Goal: Book appointment/travel/reservation

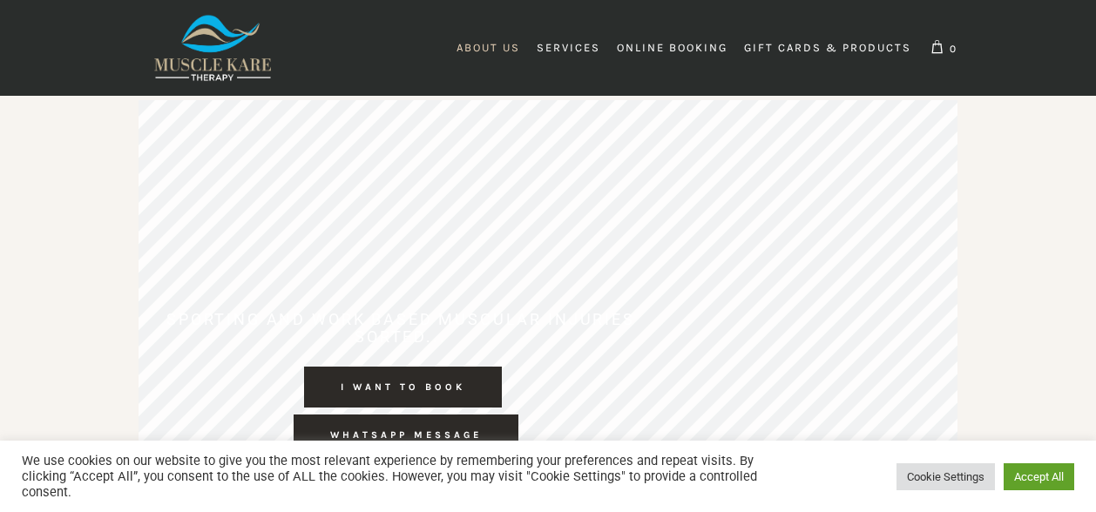
click at [490, 46] on span "About Us" at bounding box center [488, 47] width 64 height 13
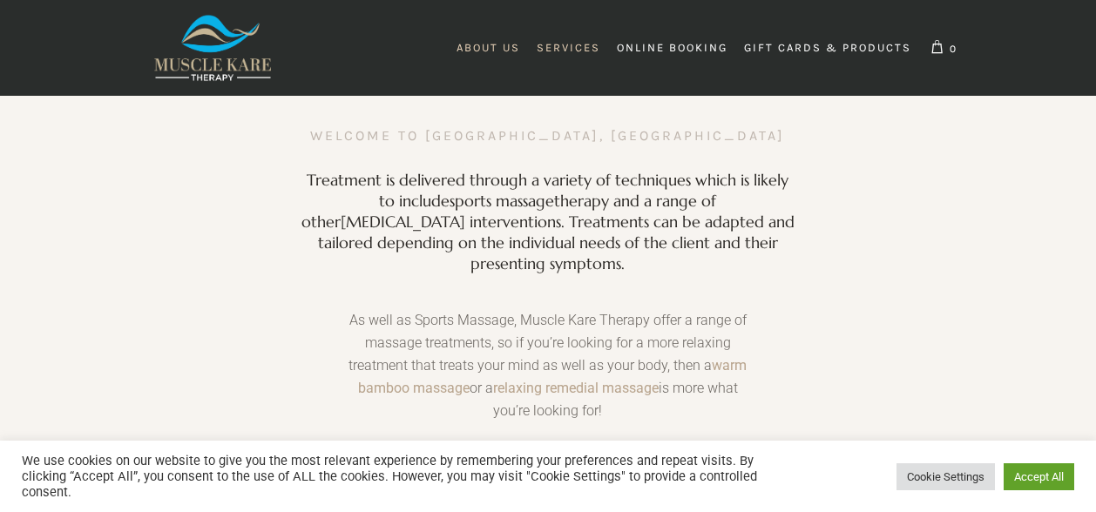
click at [550, 43] on span "Services" at bounding box center [569, 47] width 64 height 13
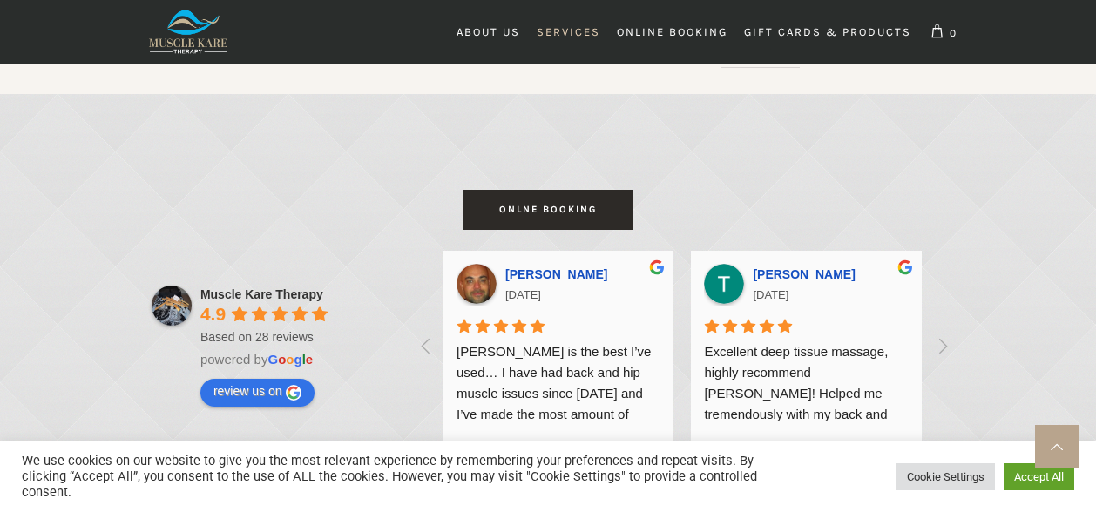
scroll to position [1846, 0]
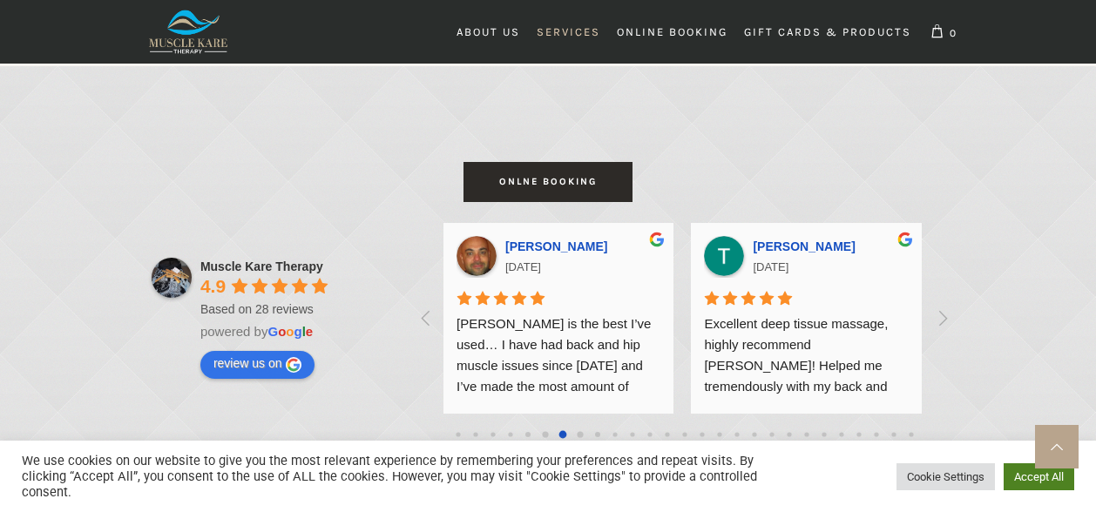
click at [1029, 470] on link "Accept All" at bounding box center [1038, 476] width 71 height 27
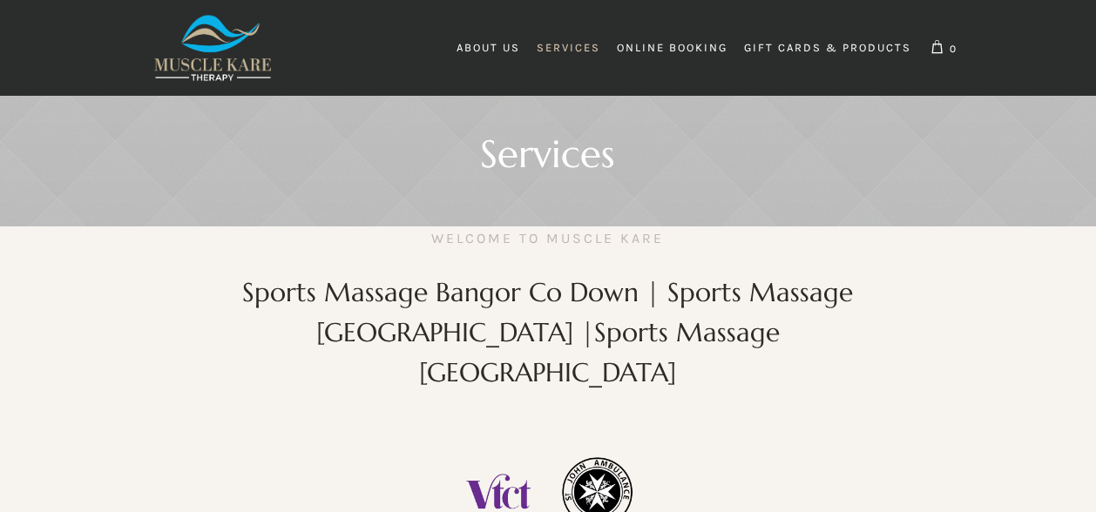
scroll to position [0, 3467]
click at [491, 42] on span "About Us" at bounding box center [488, 47] width 64 height 13
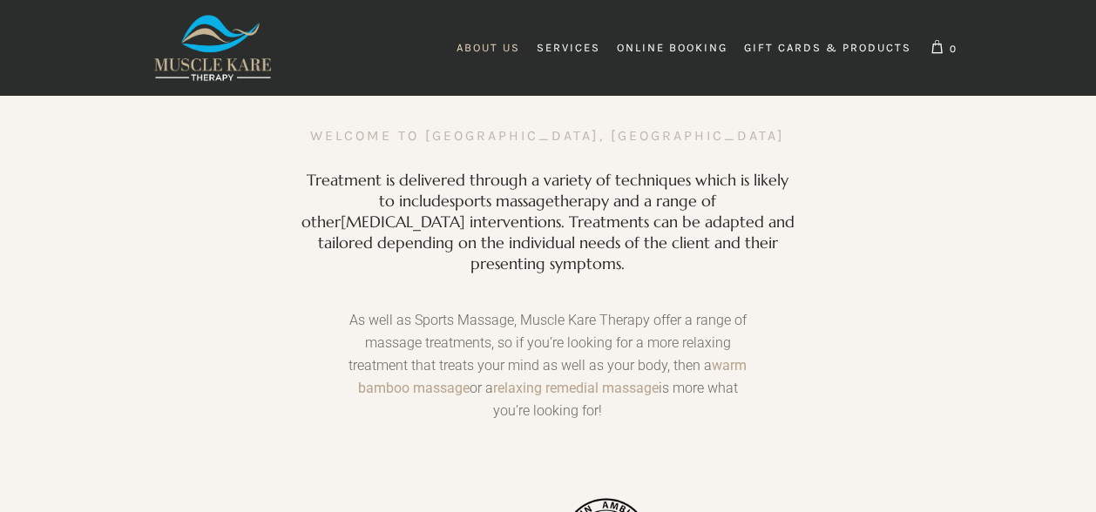
scroll to position [0, 2477]
click at [648, 42] on span "Online Booking" at bounding box center [672, 47] width 111 height 13
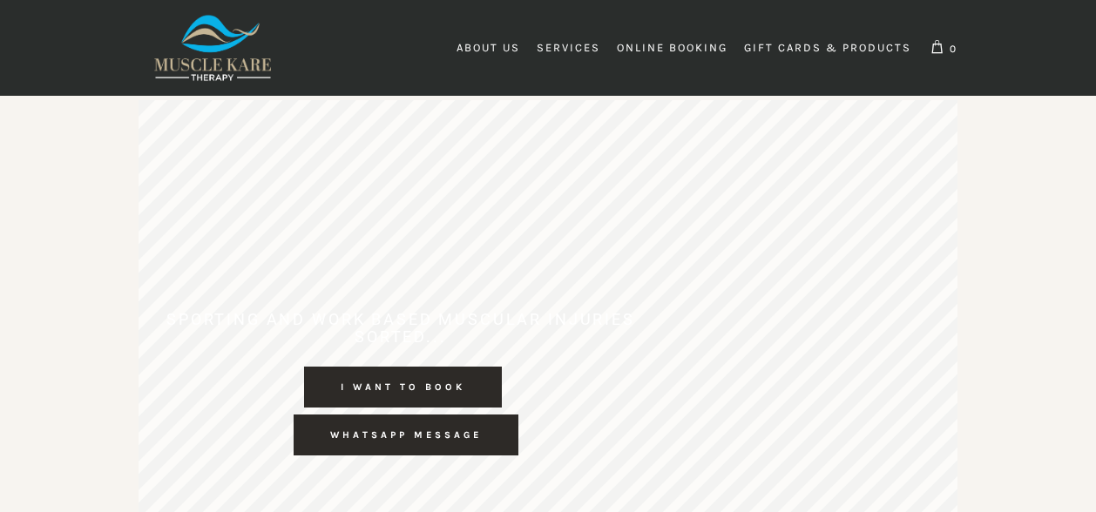
scroll to position [0, 390]
